Goal: Navigation & Orientation: Find specific page/section

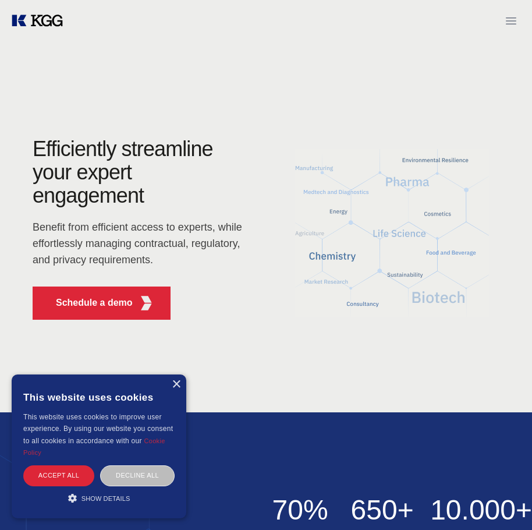
click at [511, 20] on icon "Open menu" at bounding box center [511, 21] width 14 height 14
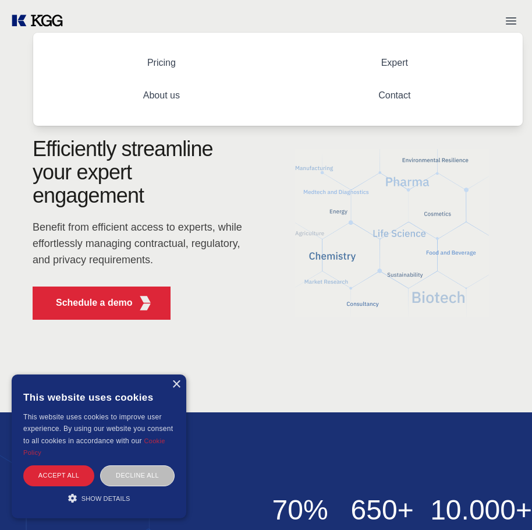
click at [157, 91] on link "About us" at bounding box center [161, 95] width 55 height 29
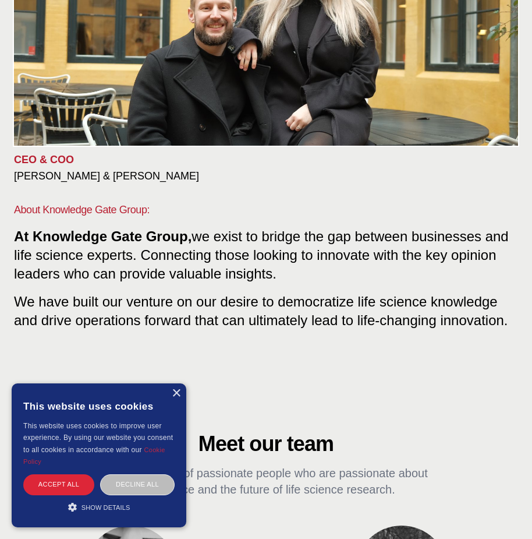
scroll to position [146, 0]
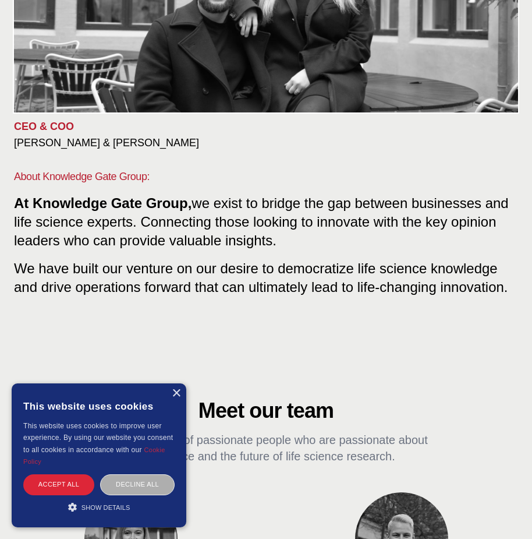
click at [118, 479] on div "Decline all" at bounding box center [137, 484] width 75 height 20
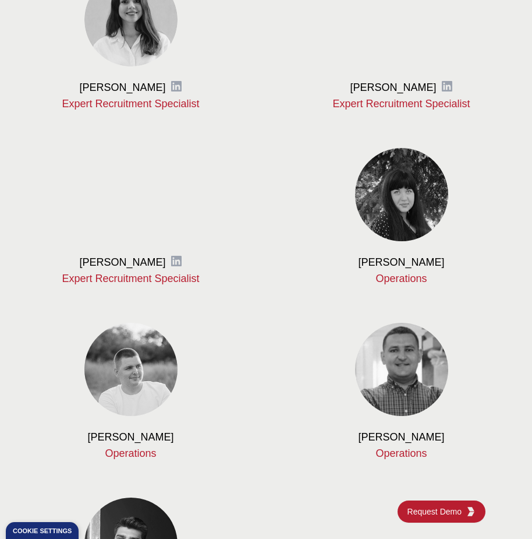
scroll to position [1110, 0]
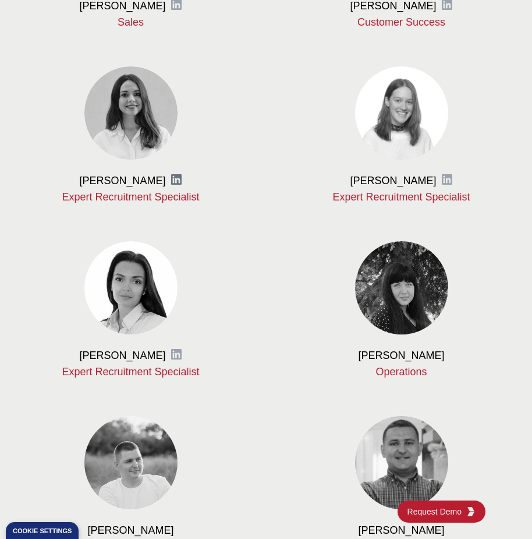
click at [182, 182] on icon at bounding box center [177, 180] width 12 height 12
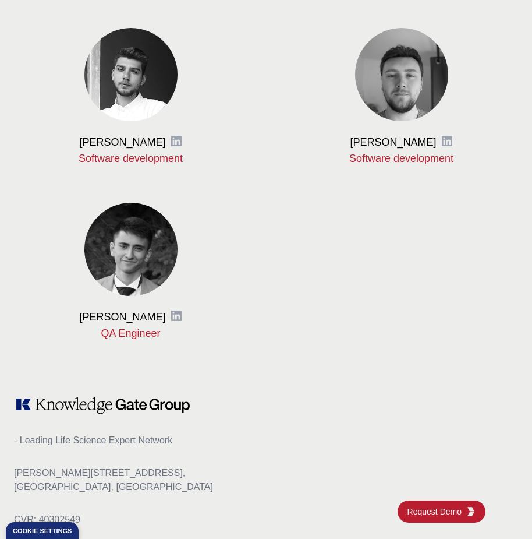
scroll to position [1901, 0]
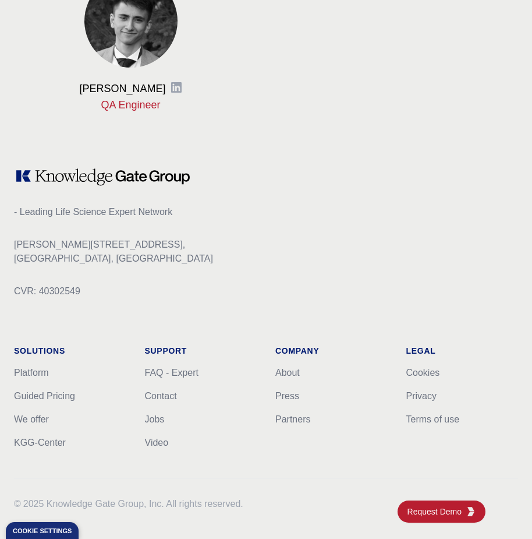
click at [230, 329] on div "- Leading Life Science Expert Network Hannemanns Allé 53, 2300 Copenhagen, Denm…" at bounding box center [266, 309] width 504 height 282
click at [154, 418] on link "Jobs" at bounding box center [155, 419] width 20 height 10
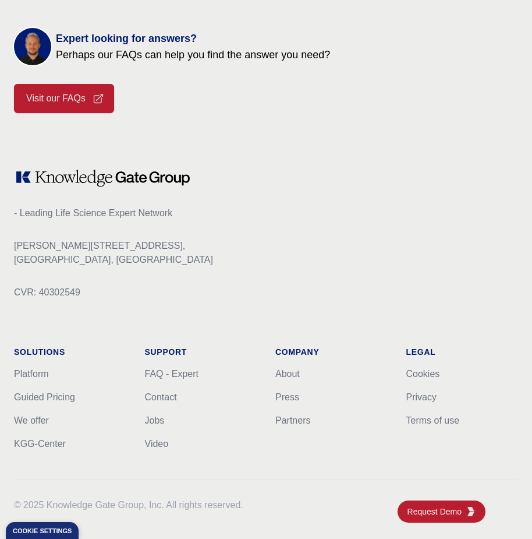
scroll to position [524, 0]
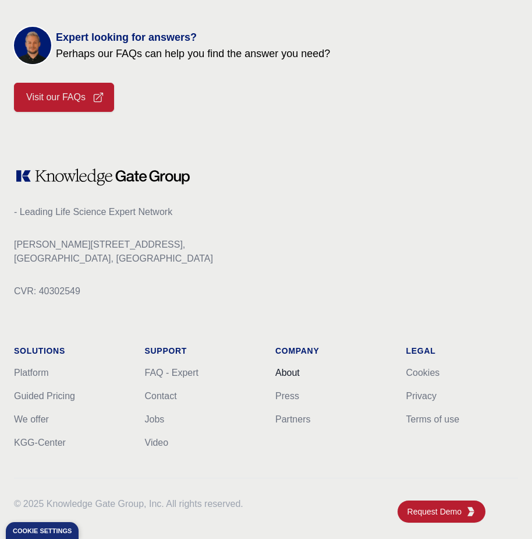
click at [292, 373] on link "About" at bounding box center [288, 373] width 24 height 10
